Goal: Find contact information: Find contact information

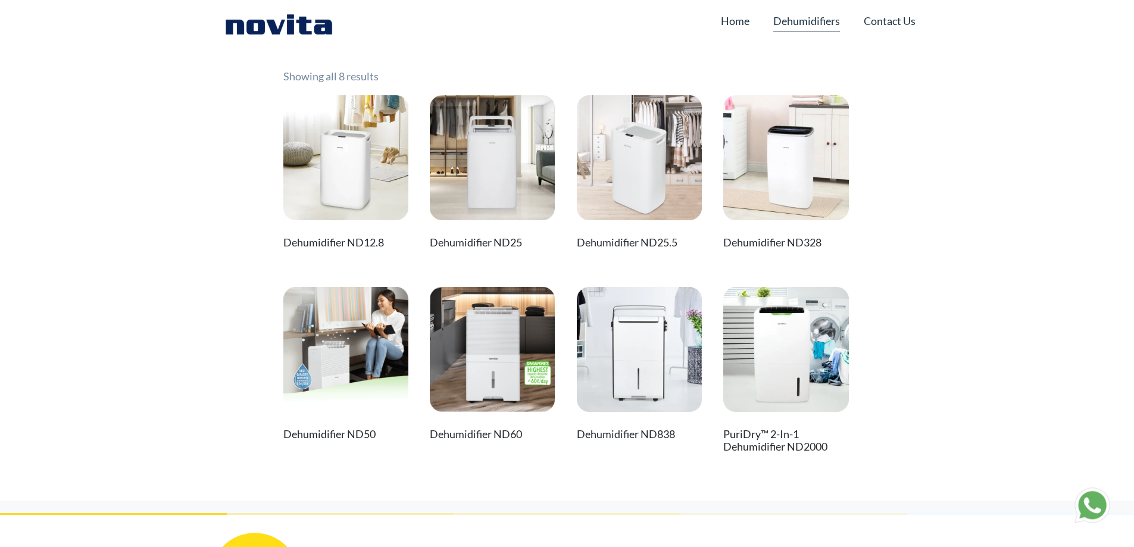
click at [762, 368] on img at bounding box center [785, 349] width 125 height 125
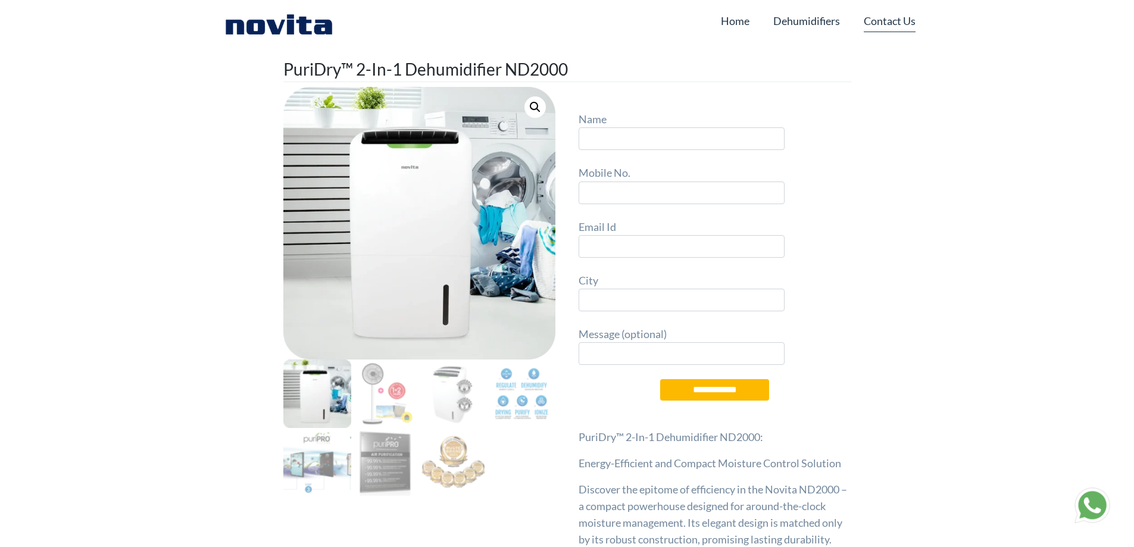
click at [902, 21] on link "Contact Us" at bounding box center [890, 21] width 52 height 23
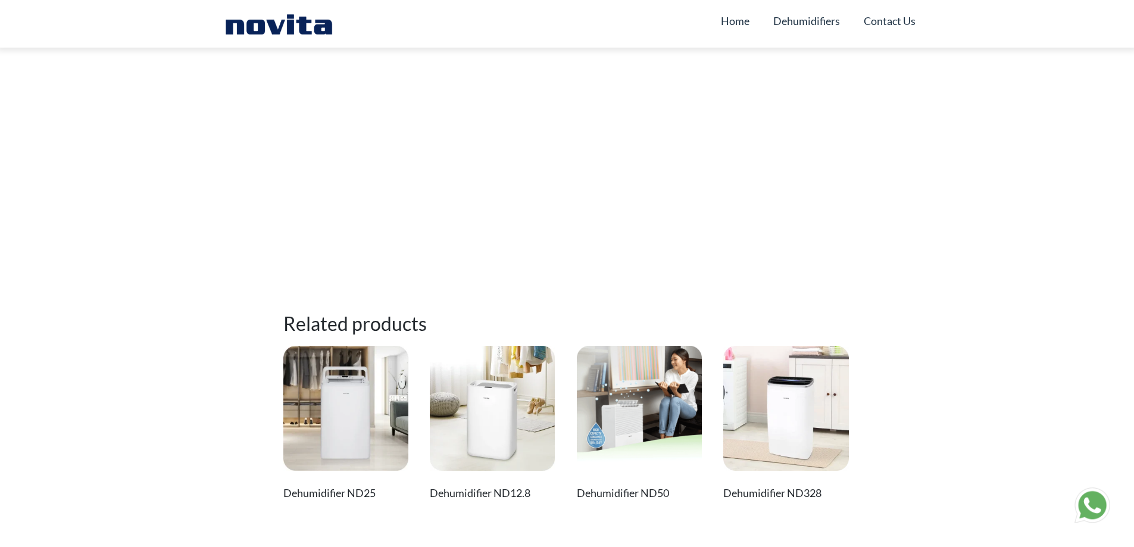
scroll to position [12353, 0]
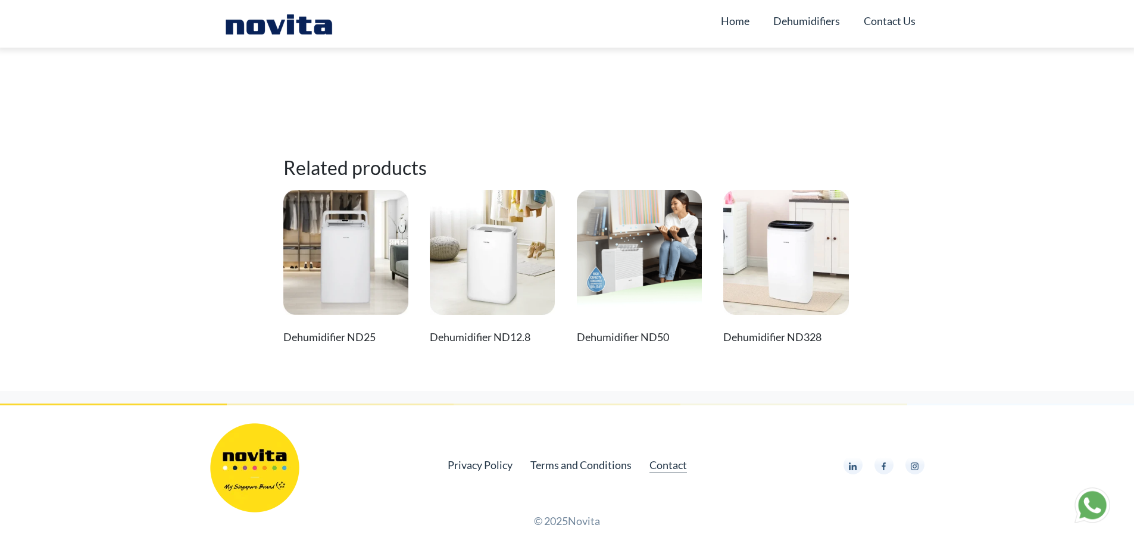
click at [673, 471] on link "Contact" at bounding box center [669, 465] width 38 height 17
